Goal: Task Accomplishment & Management: Use online tool/utility

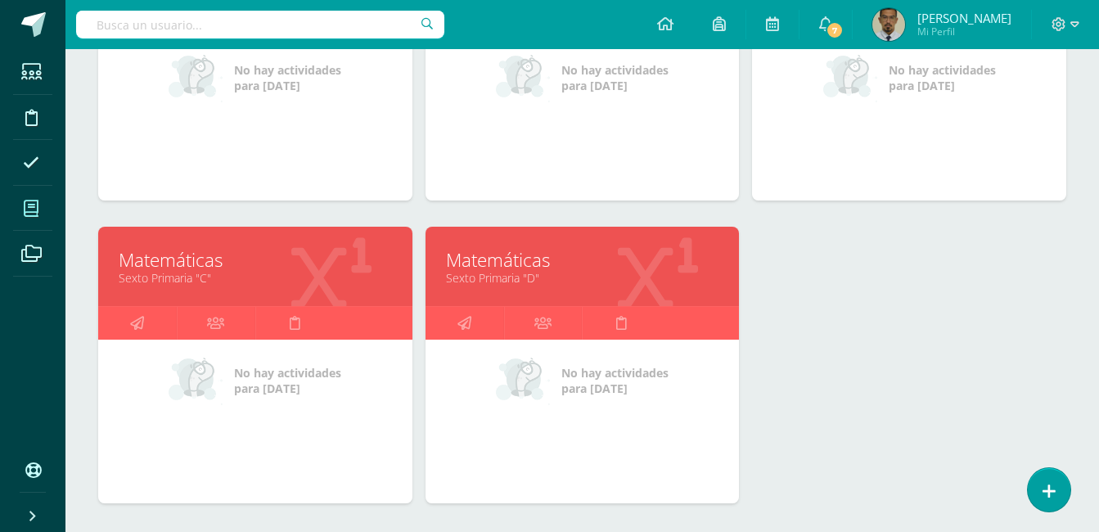
scroll to position [401, 0]
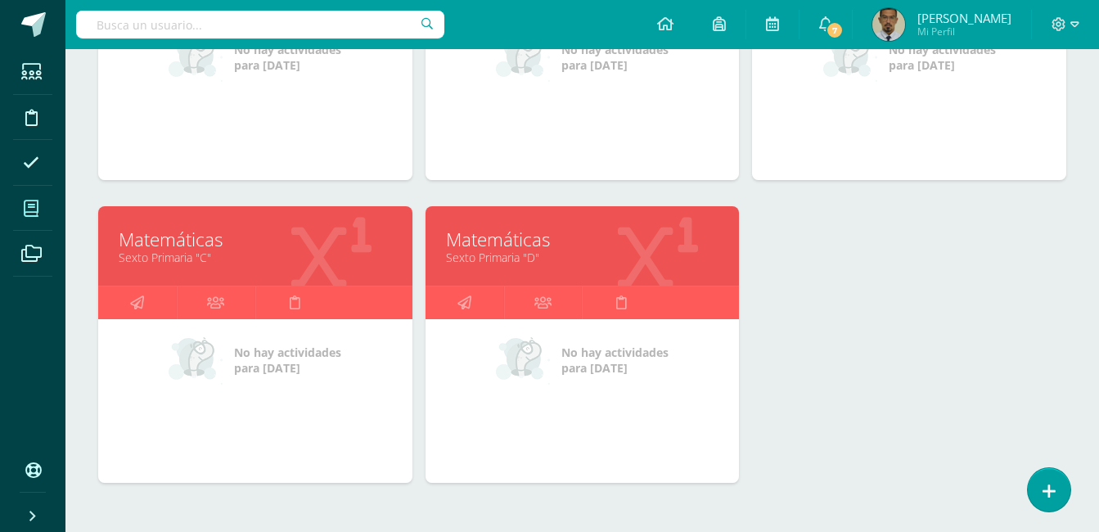
click at [509, 257] on link "Sexto Primaria "D"" at bounding box center [582, 258] width 273 height 16
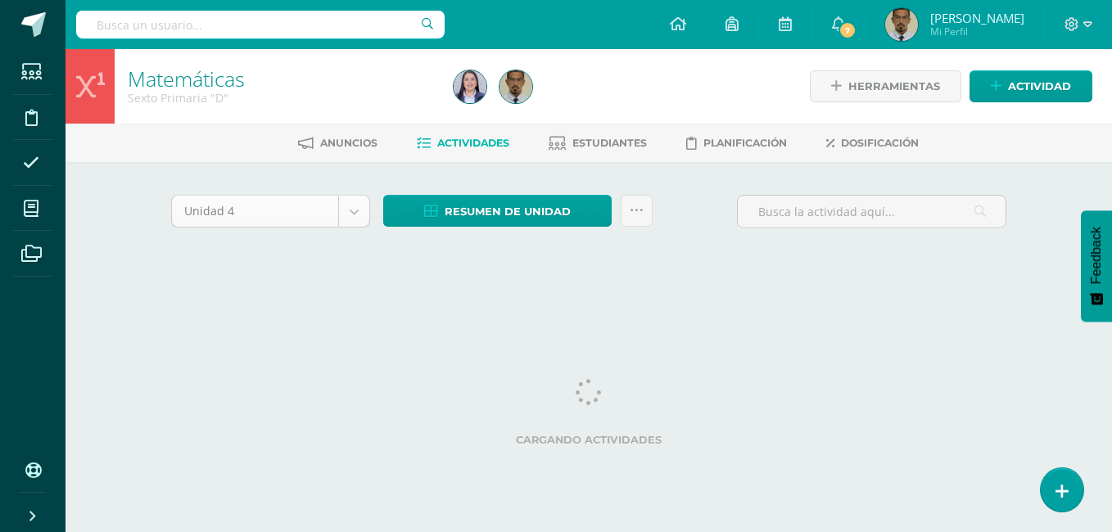
click at [357, 204] on body "Estudiantes Disciplina Asistencia Mis cursos Archivos Soporte Ayuda Reportar un…" at bounding box center [556, 152] width 1112 height 305
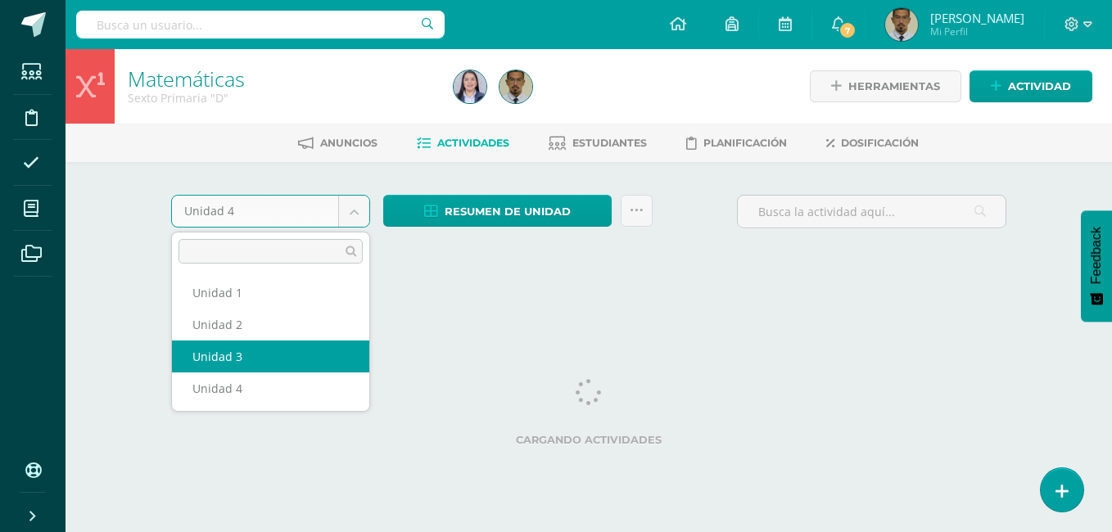
select select "Unidad 3"
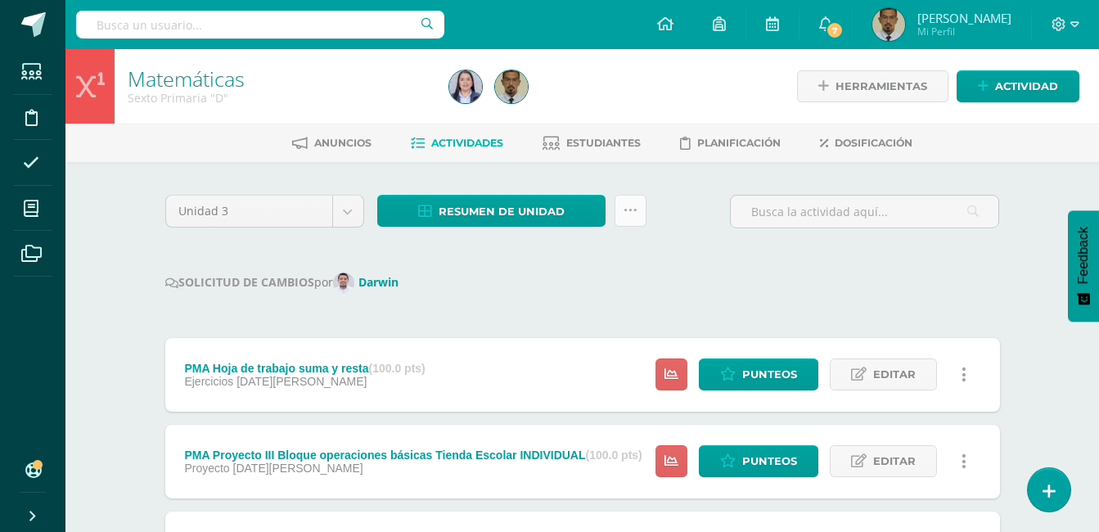
click at [630, 217] on icon at bounding box center [631, 211] width 14 height 14
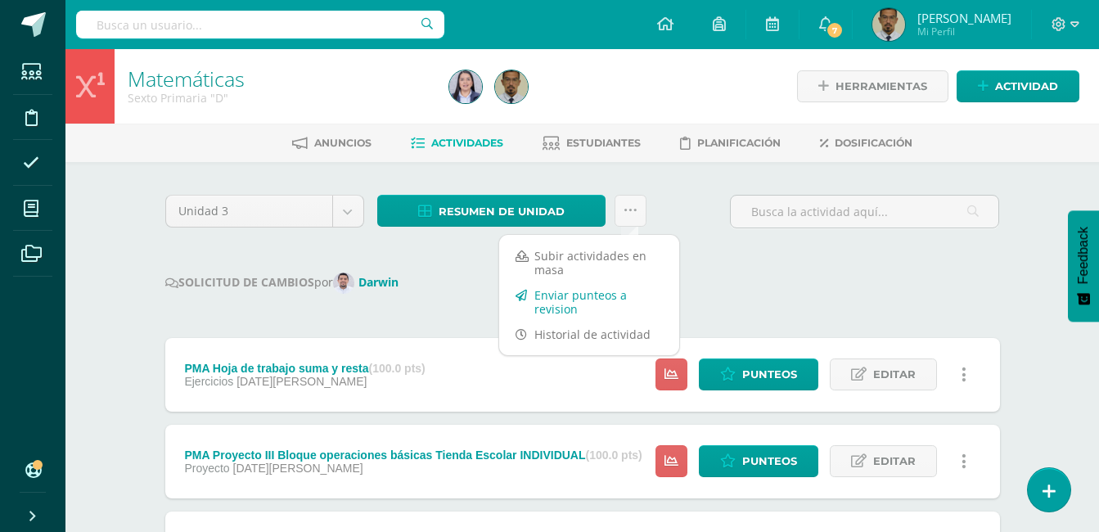
click at [594, 305] on link "Enviar punteos a revision" at bounding box center [589, 301] width 180 height 39
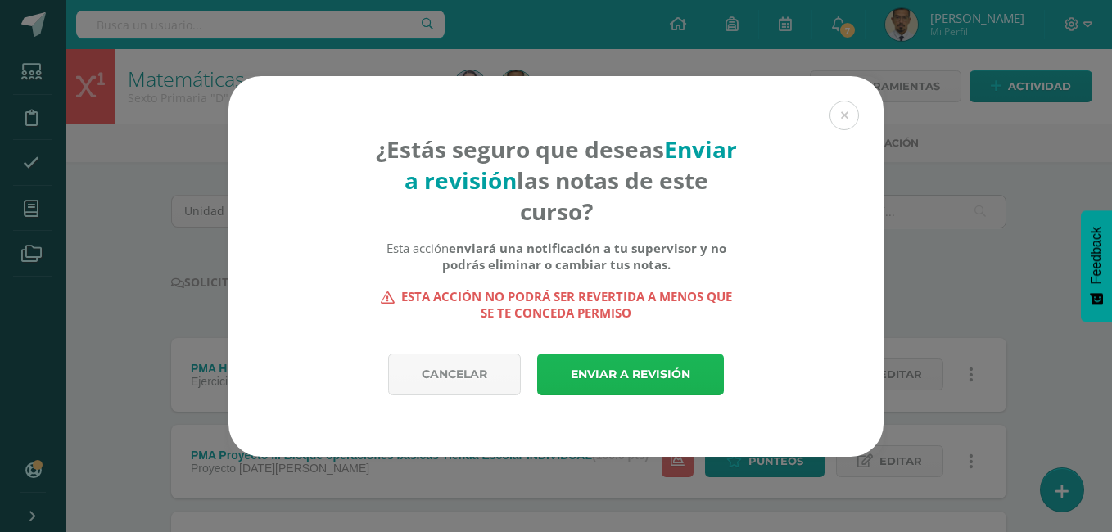
click at [616, 375] on link "Enviar a revisión" at bounding box center [630, 375] width 187 height 42
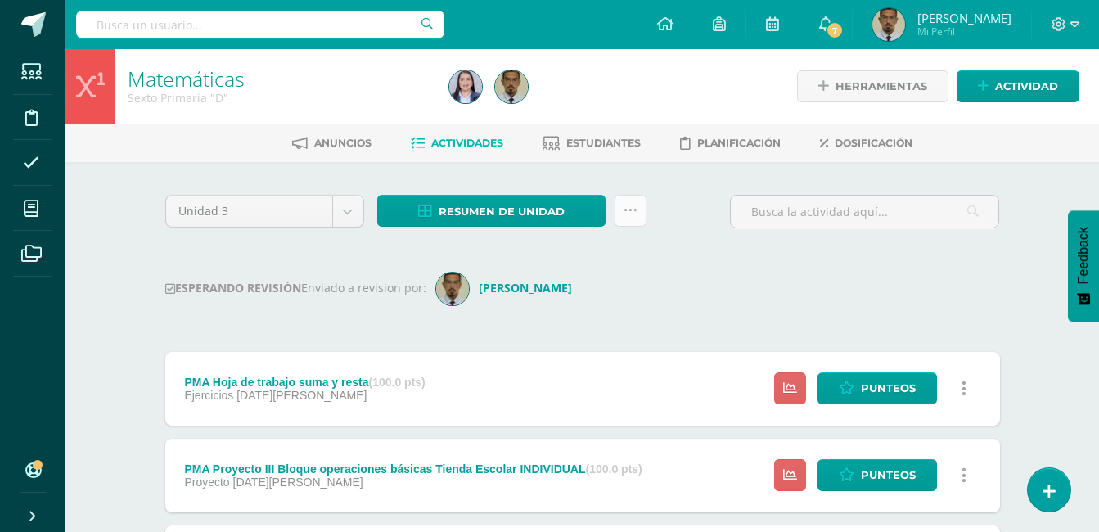
click at [630, 219] on link at bounding box center [631, 211] width 32 height 32
